Goal: Feedback & Contribution: Leave review/rating

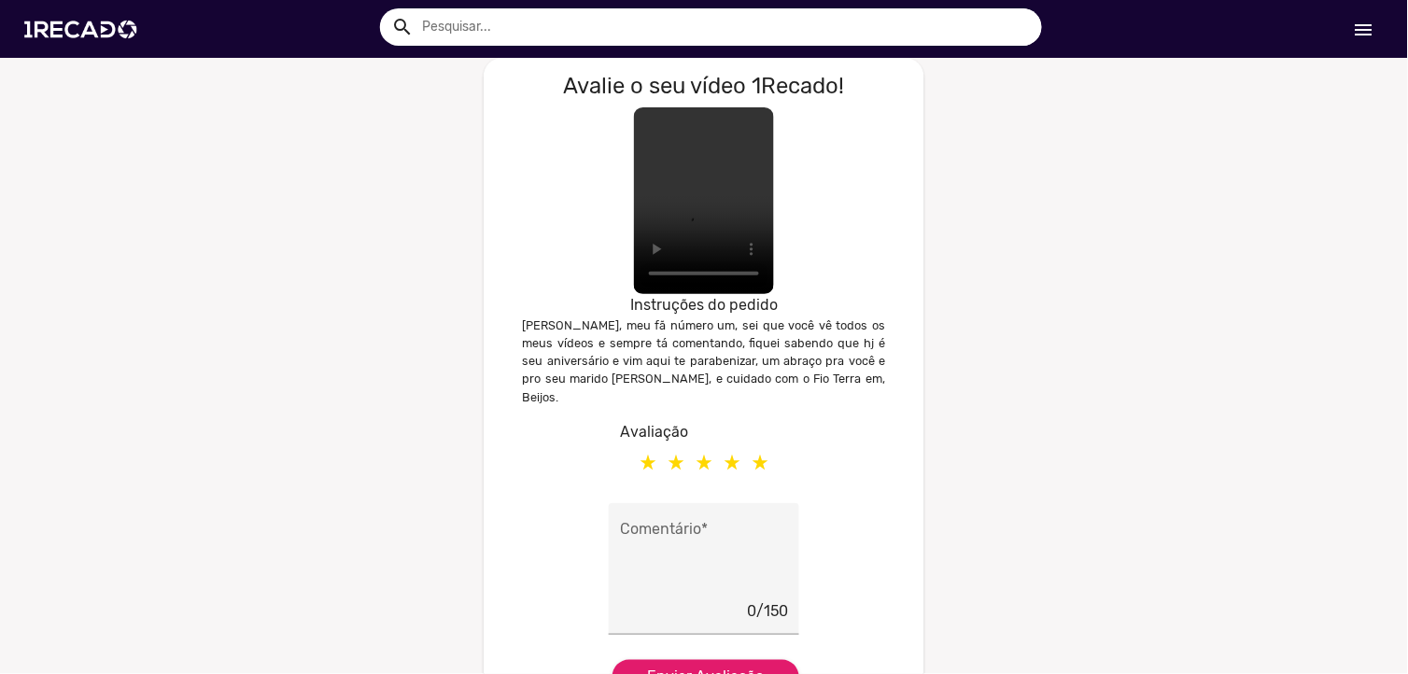
click at [754, 443] on label at bounding box center [760, 461] width 28 height 37
click at [0, 0] on input "radio" at bounding box center [0, 0] width 0 height 0
click at [685, 668] on span "Enviar Avaliação" at bounding box center [706, 677] width 117 height 18
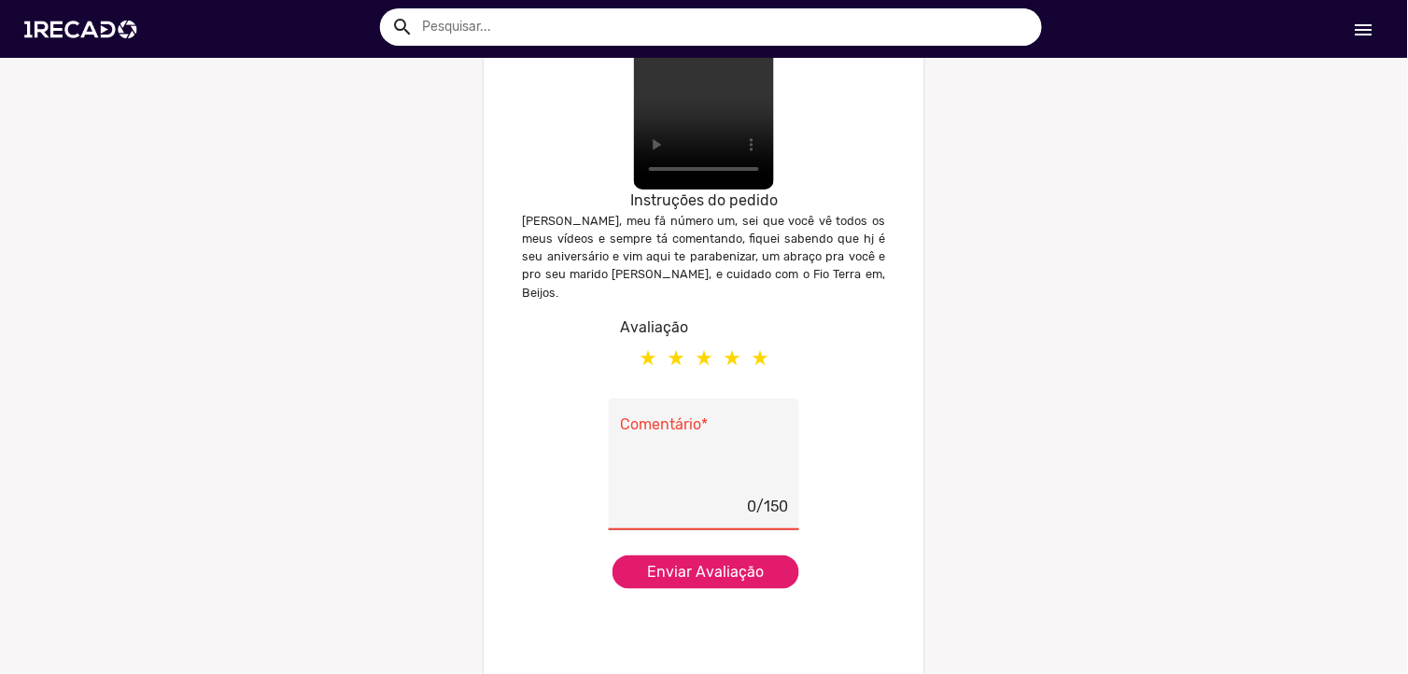
scroll to position [106, 0]
click at [705, 494] on div "0/150" at bounding box center [704, 506] width 168 height 24
click at [695, 495] on div "0/150" at bounding box center [704, 506] width 168 height 24
click at [691, 494] on div "0/150" at bounding box center [704, 506] width 168 height 24
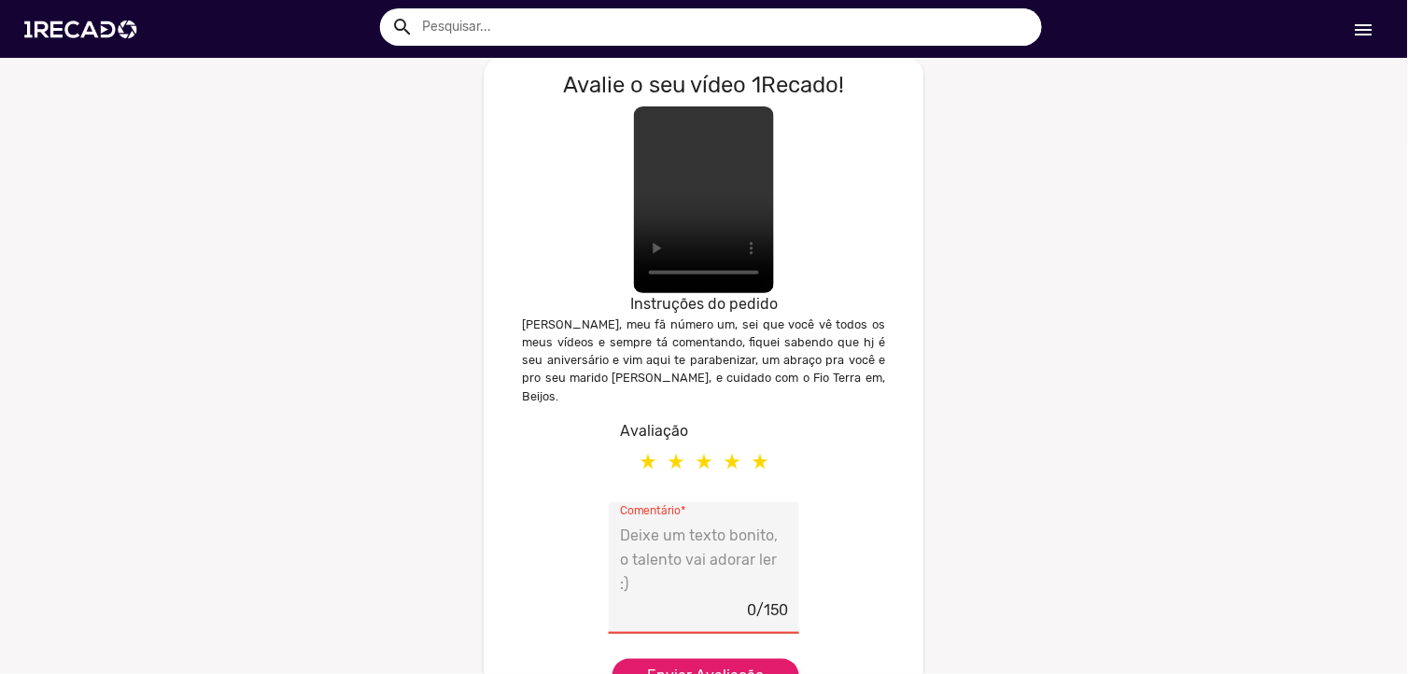
scroll to position [0, 0]
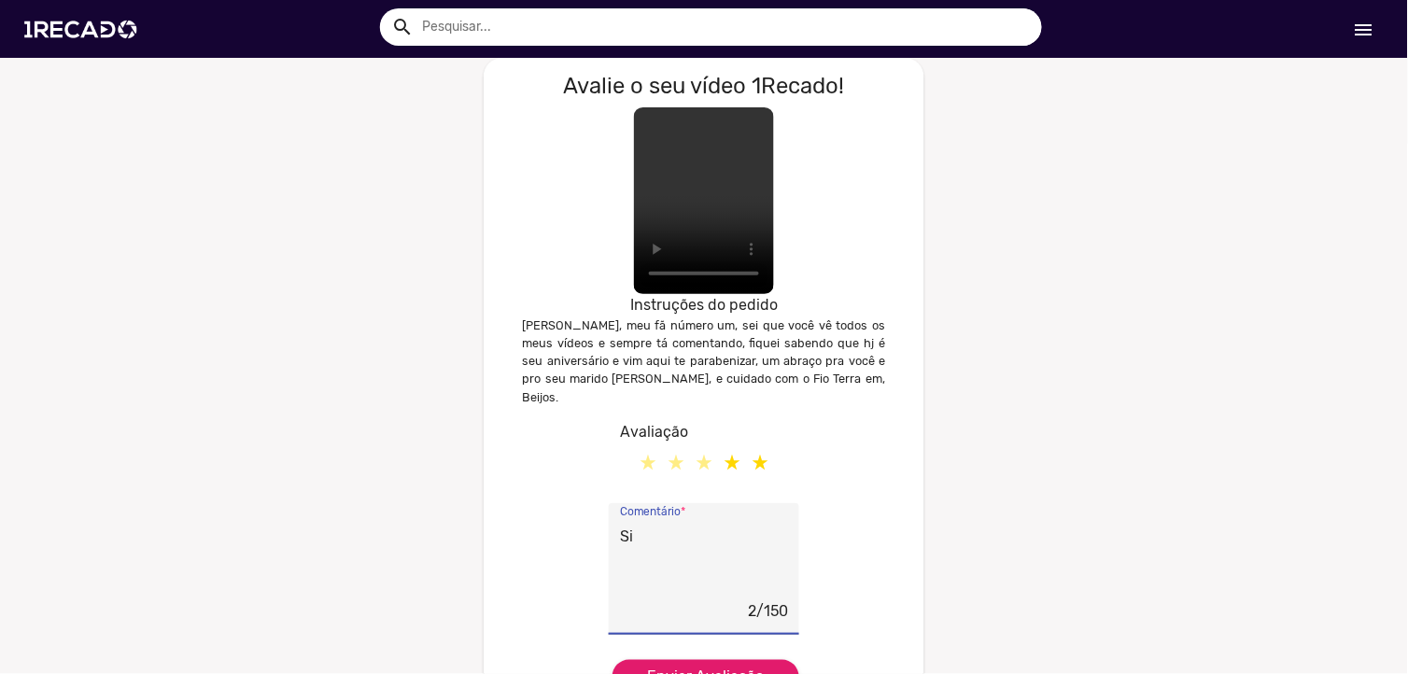
type textarea "S"
click at [641, 563] on textarea "A melhor, entregou com uma alta qualidade, perfomance 100%" at bounding box center [704, 561] width 168 height 77
type textarea "A melhor, entregou com uma alta qualidade, performance 100%"
click at [754, 660] on button "Enviar Avaliação" at bounding box center [705, 677] width 187 height 34
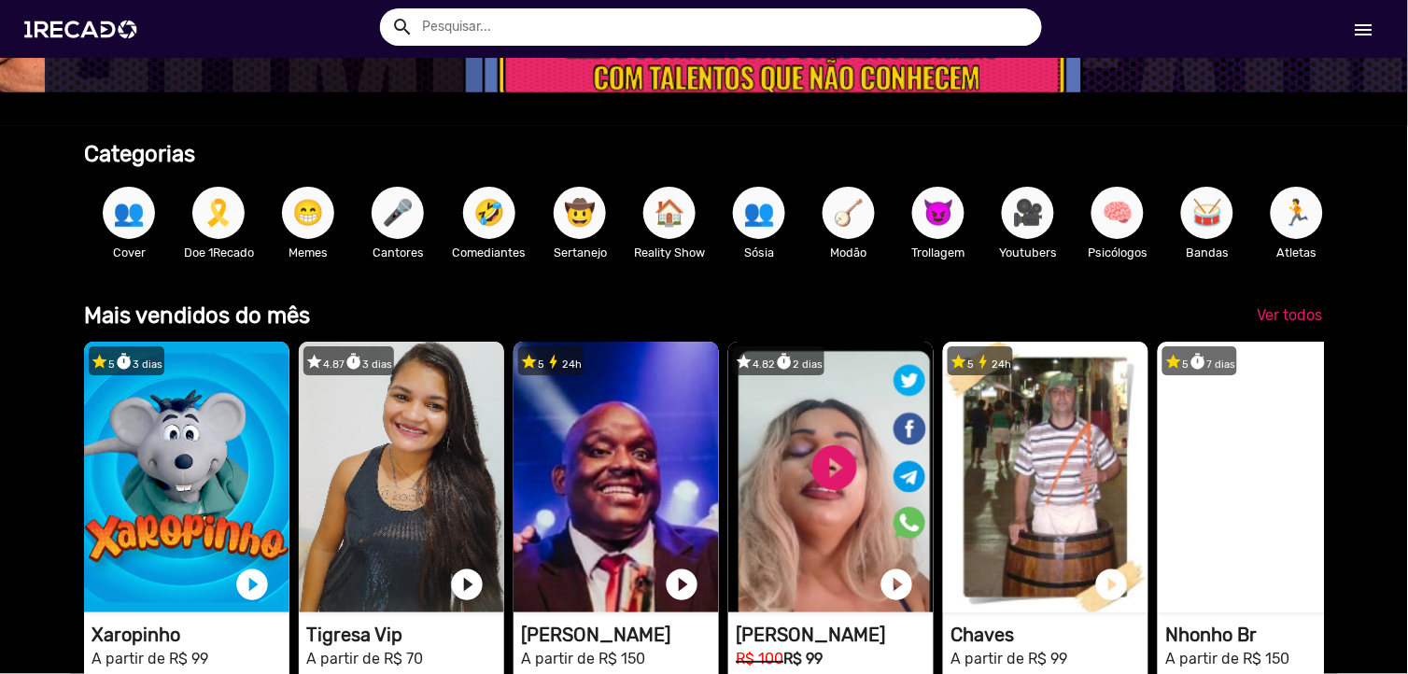
scroll to position [311, 0]
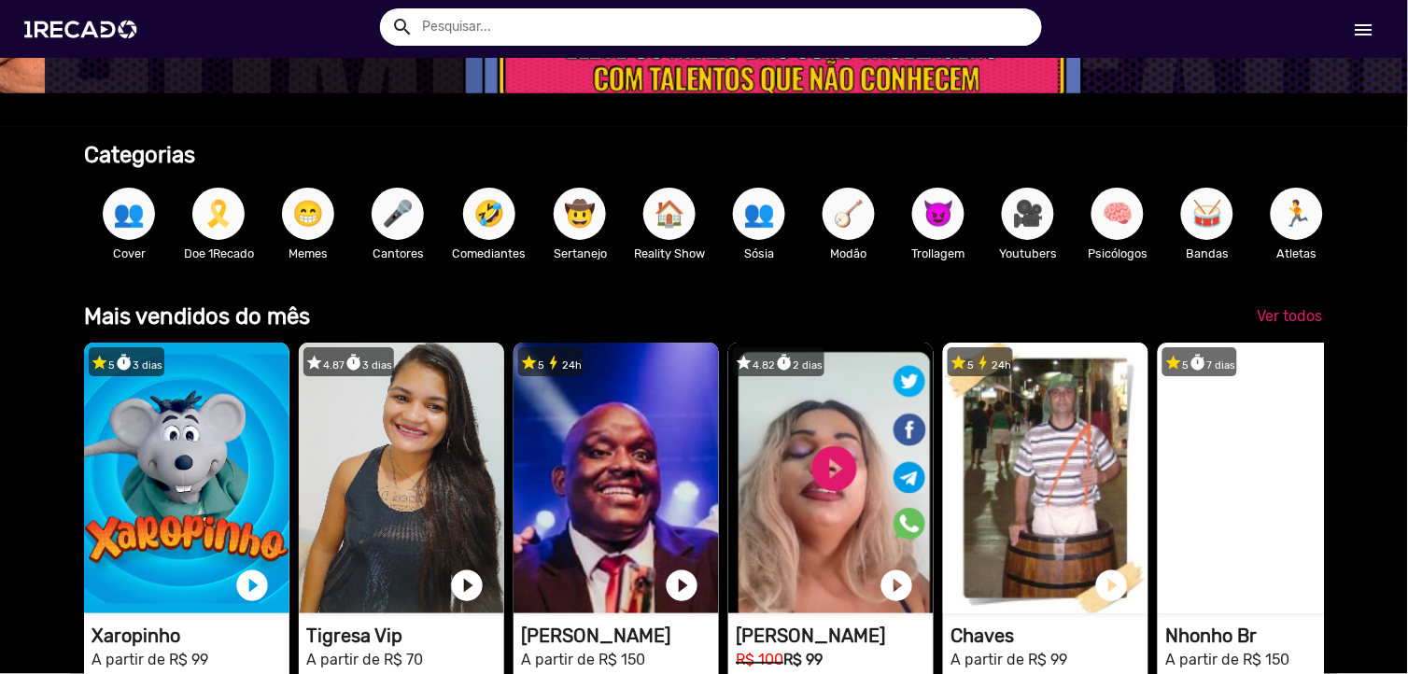
click at [194, 220] on button "🎗️" at bounding box center [218, 214] width 52 height 52
